Goal: Answer question/provide support: Share knowledge or assist other users

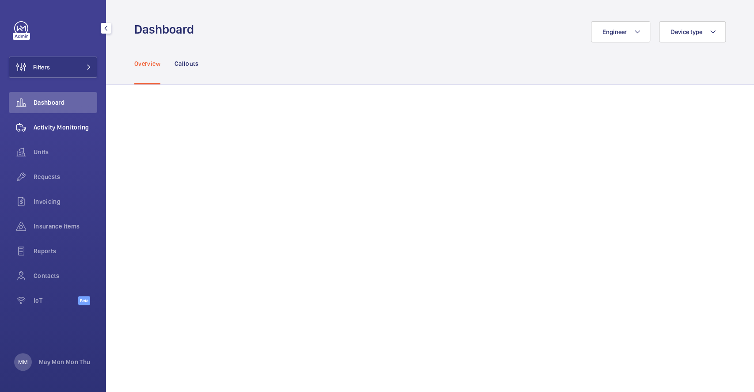
click at [71, 128] on span "Activity Monitoring" at bounding box center [66, 127] width 64 height 9
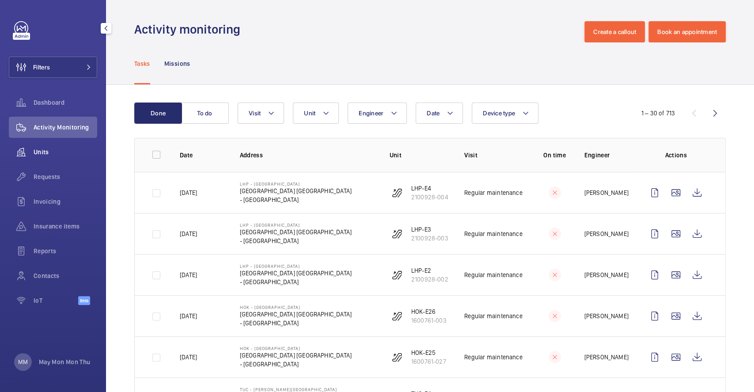
click at [47, 158] on div "Units" at bounding box center [53, 151] width 88 height 21
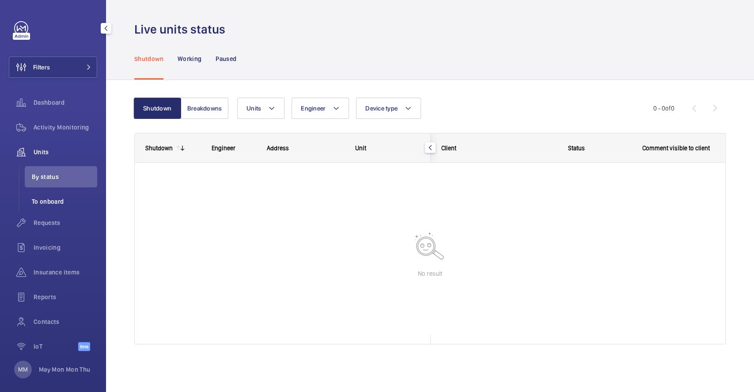
click at [49, 205] on span "To onboard" at bounding box center [64, 201] width 65 height 9
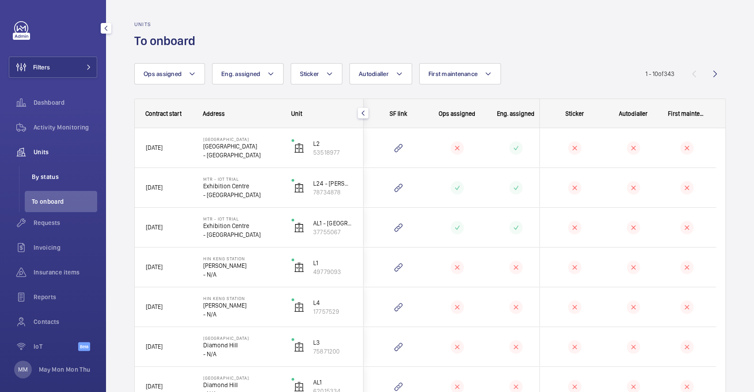
scroll to position [7, 0]
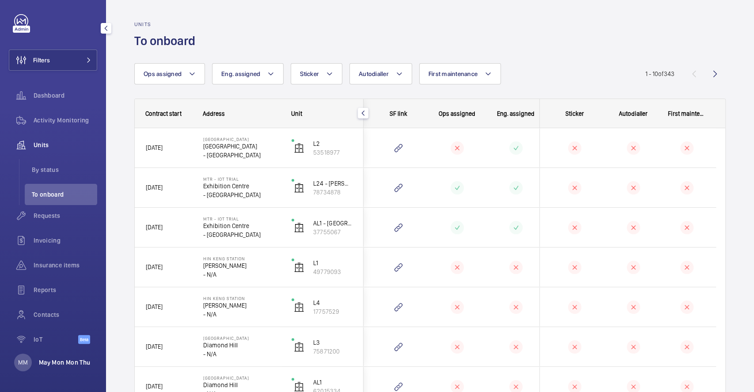
click at [50, 360] on p "May Mon Mon Thu" at bounding box center [64, 362] width 51 height 9
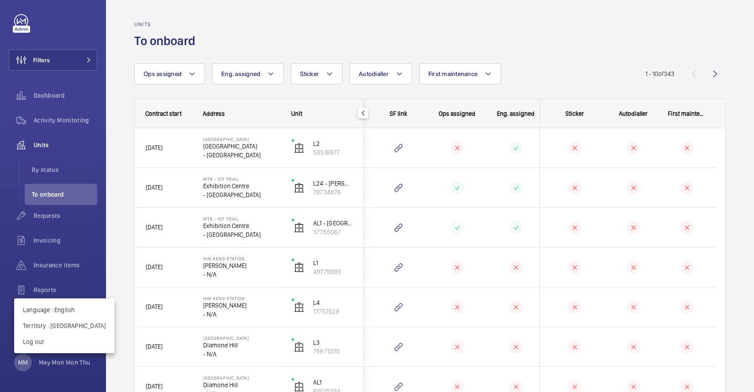
click at [260, 30] on div at bounding box center [377, 196] width 754 height 392
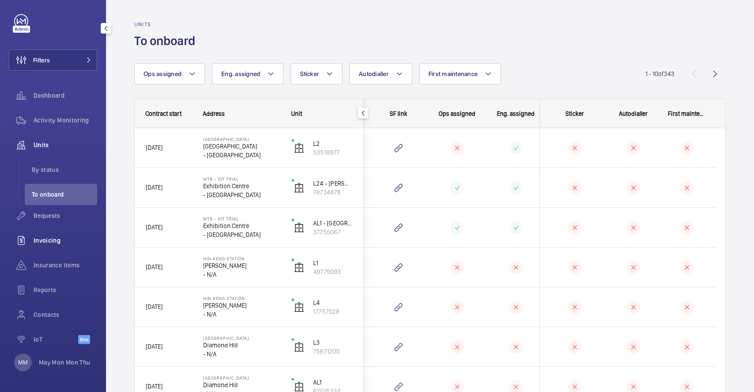
click at [52, 242] on span "Invoicing" at bounding box center [66, 240] width 64 height 9
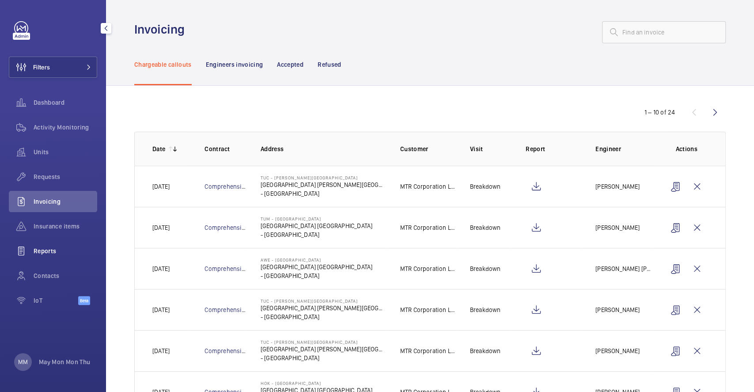
click at [45, 257] on div "Reports" at bounding box center [53, 250] width 88 height 21
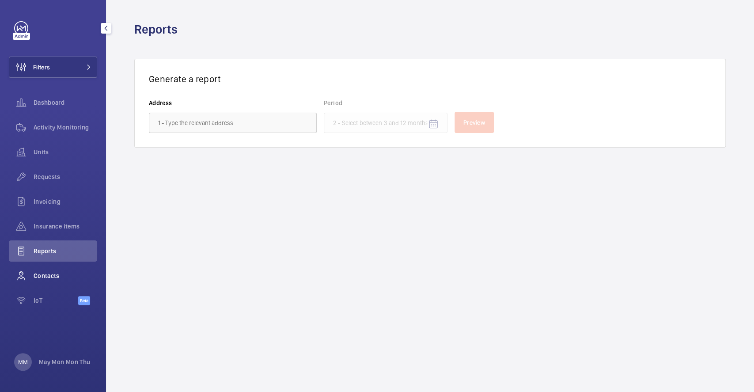
click at [44, 279] on span "Contacts" at bounding box center [66, 275] width 64 height 9
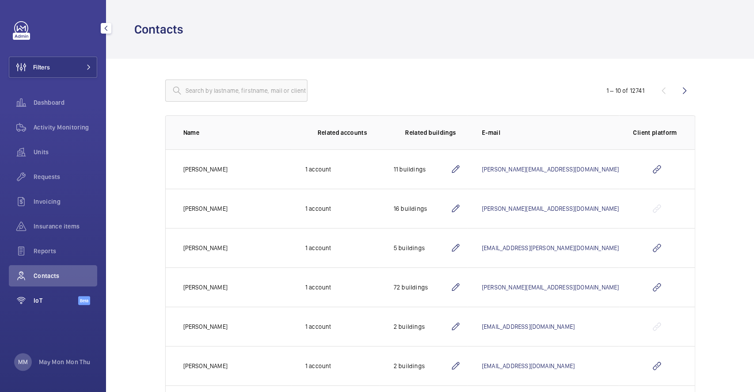
click at [38, 299] on span "IoT" at bounding box center [56, 300] width 45 height 9
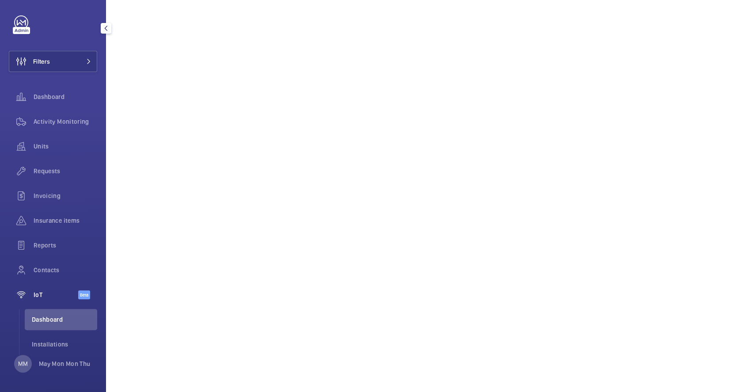
scroll to position [7, 0]
click at [60, 271] on span "Contacts" at bounding box center [66, 268] width 64 height 9
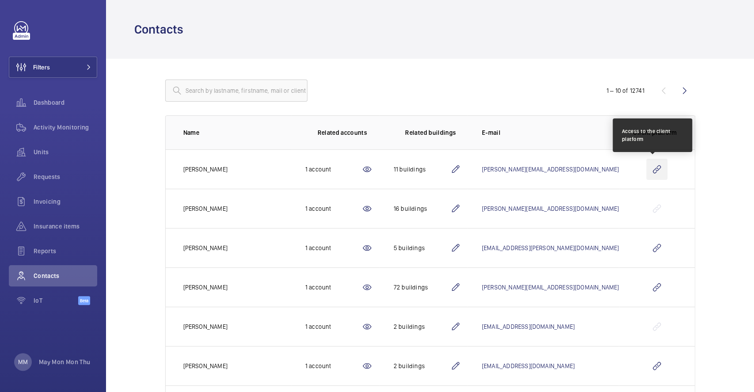
click at [656, 171] on wm-front-icon-button at bounding box center [656, 169] width 21 height 21
